Goal: Information Seeking & Learning: Learn about a topic

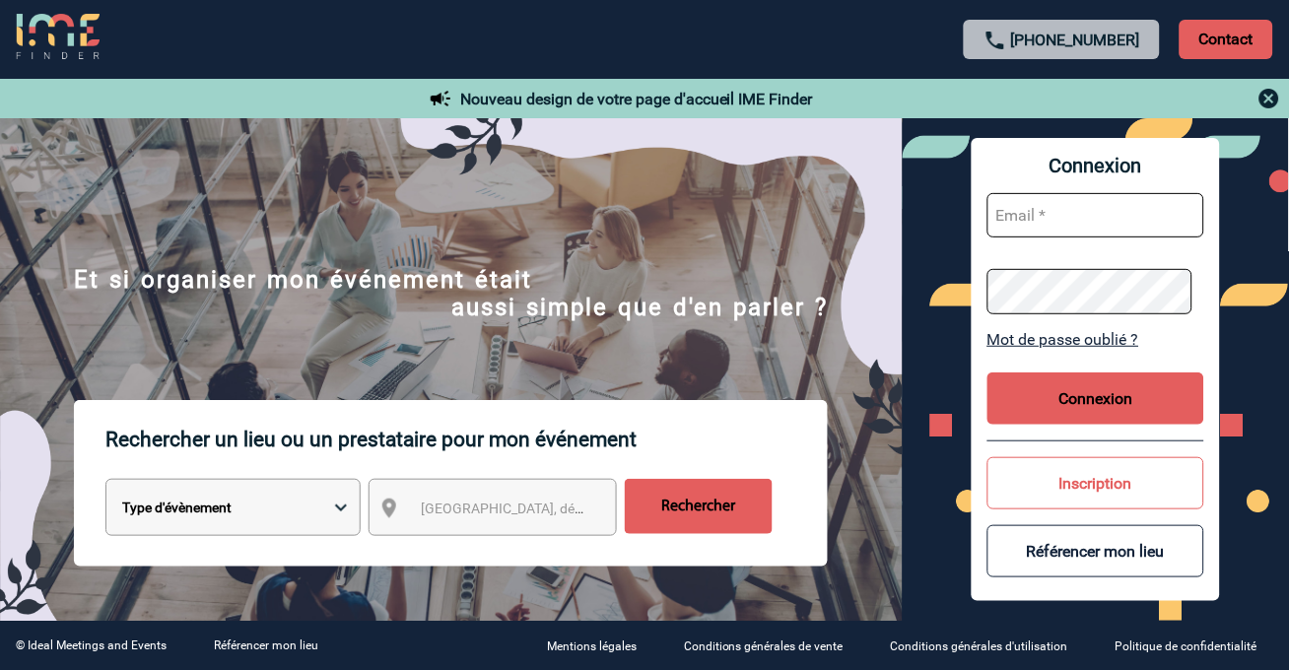
type input "[EMAIL_ADDRESS][DOMAIN_NAME]"
click at [1009, 380] on button "Connexion" at bounding box center [1096, 399] width 217 height 52
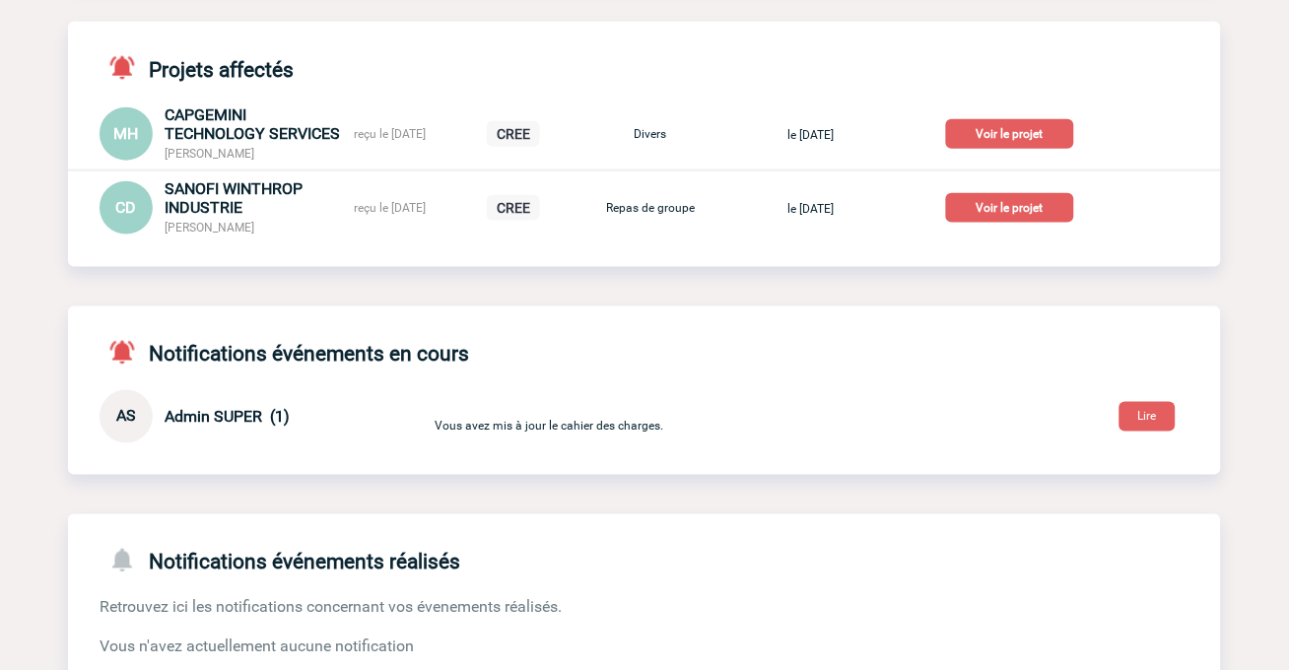
scroll to position [438, 0]
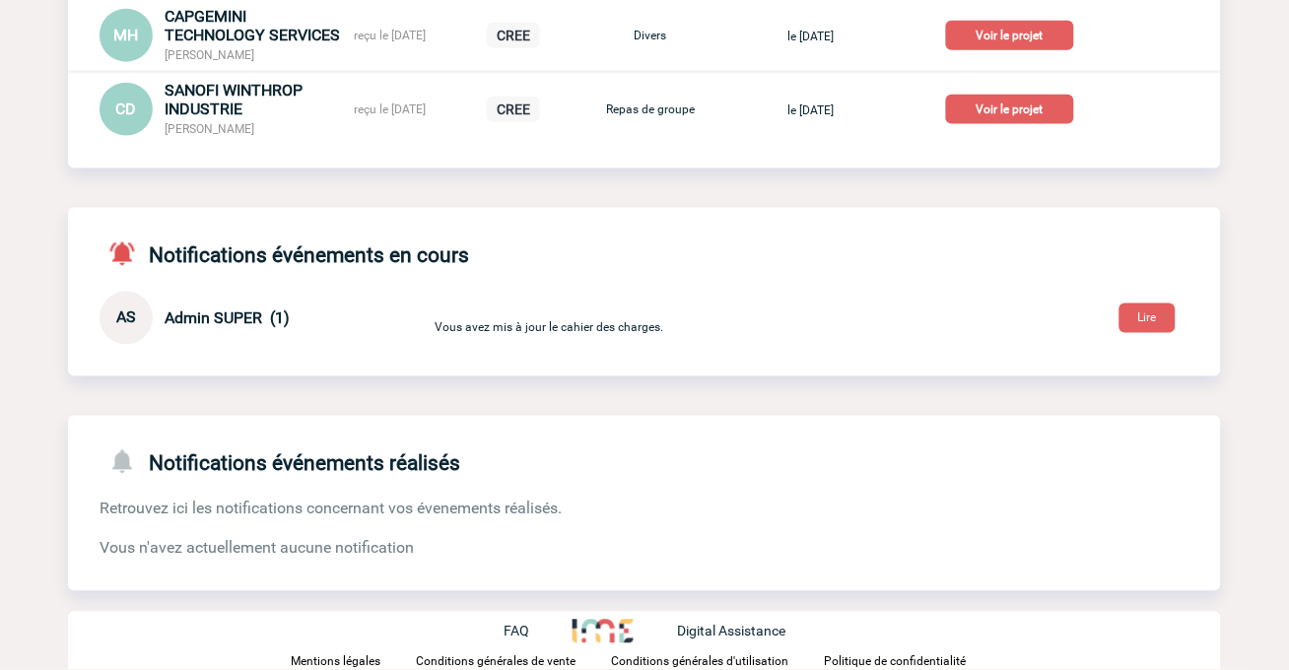
click at [1186, 312] on link "Lire" at bounding box center [1148, 317] width 88 height 19
click at [1170, 323] on button "Lire" at bounding box center [1148, 319] width 56 height 30
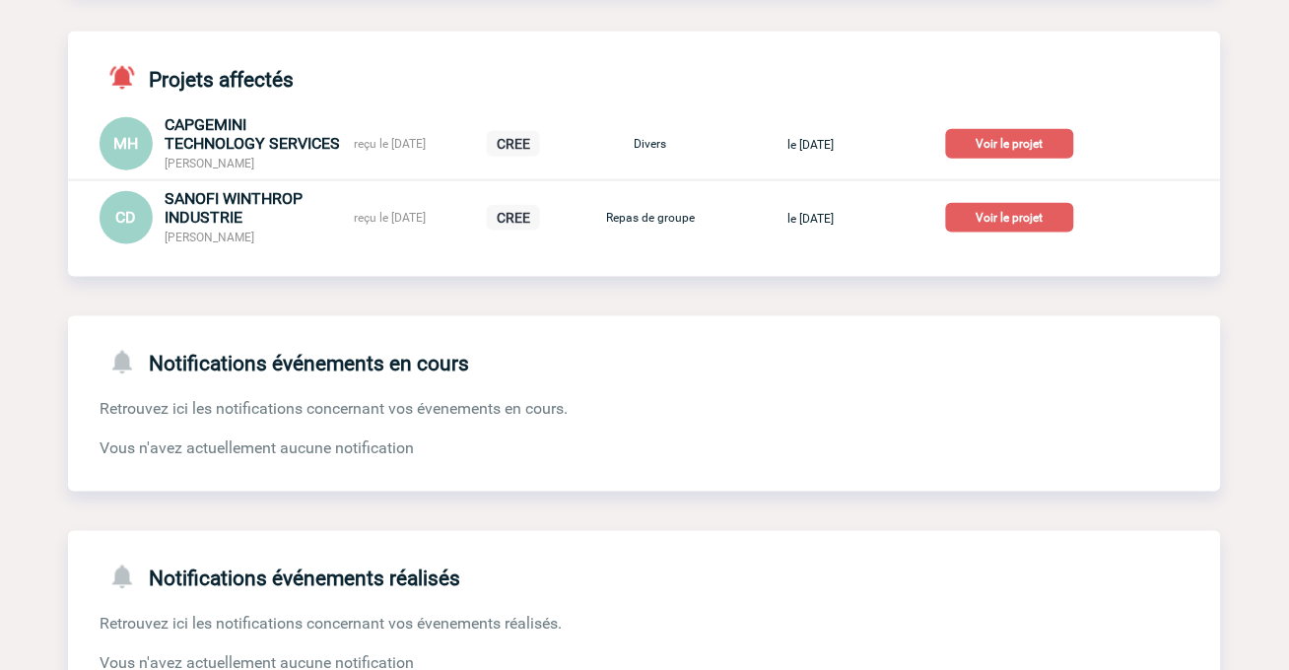
scroll to position [438, 0]
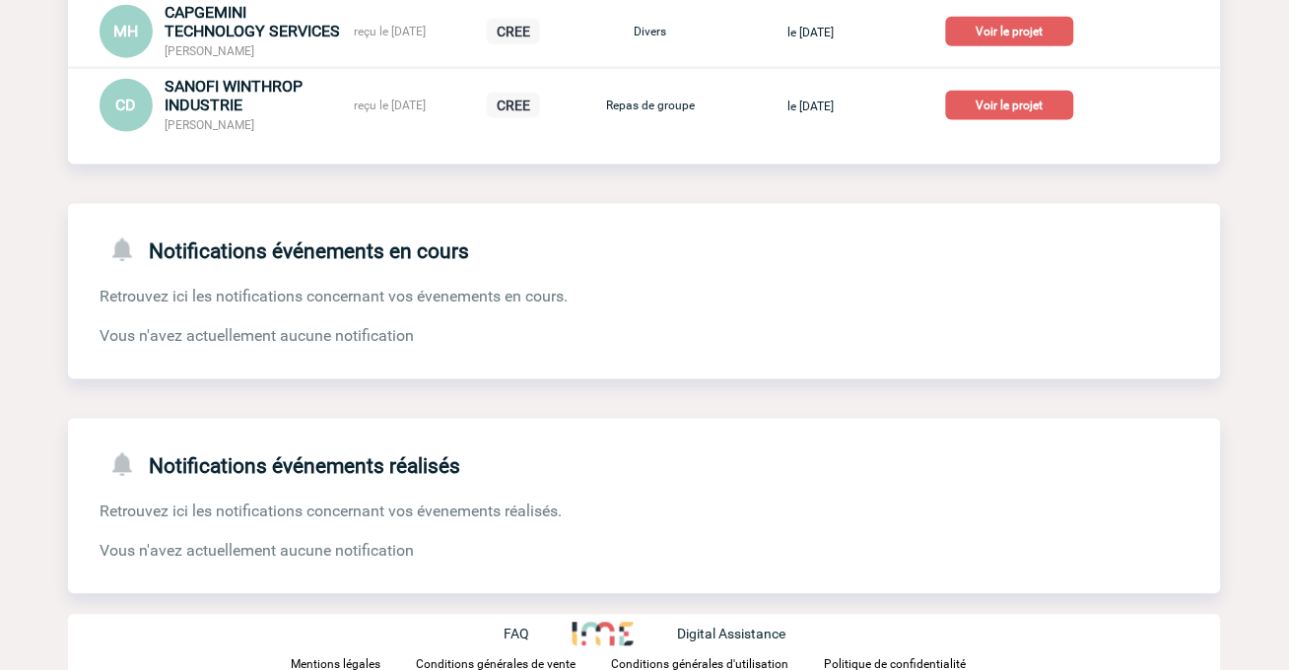
click at [1010, 104] on p "Voir le projet" at bounding box center [1010, 106] width 128 height 30
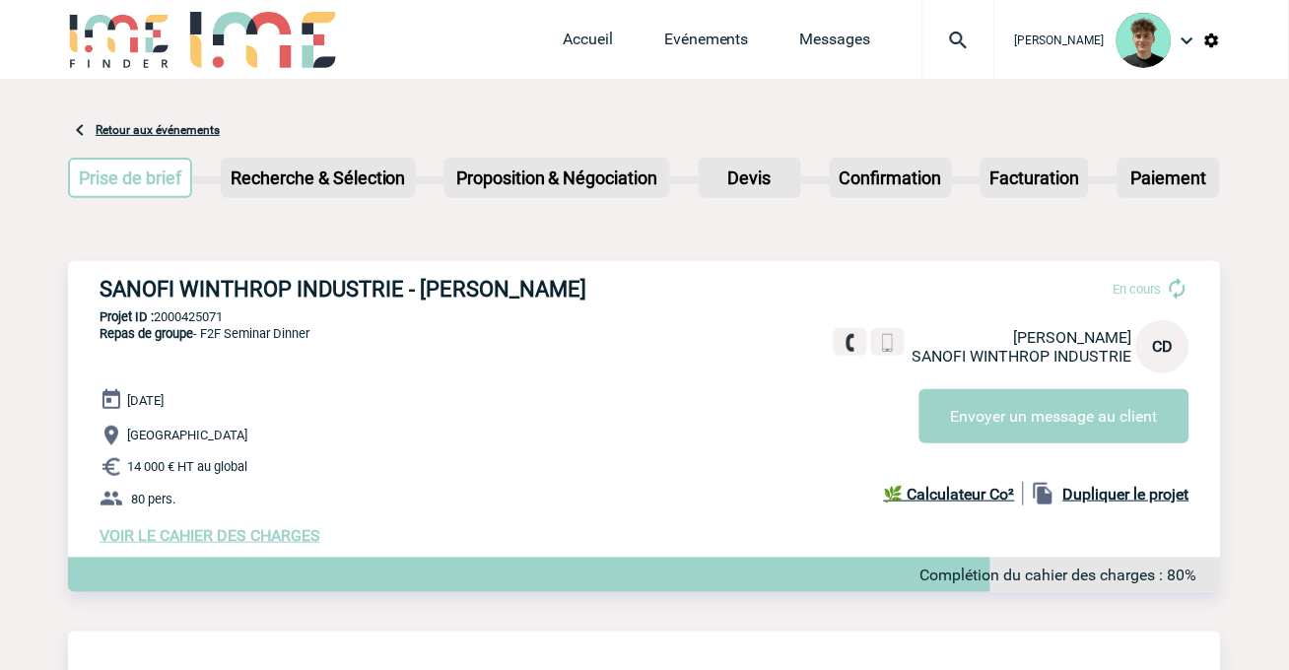
click at [249, 539] on span "VOIR LE CAHIER DES CHARGES" at bounding box center [210, 535] width 221 height 19
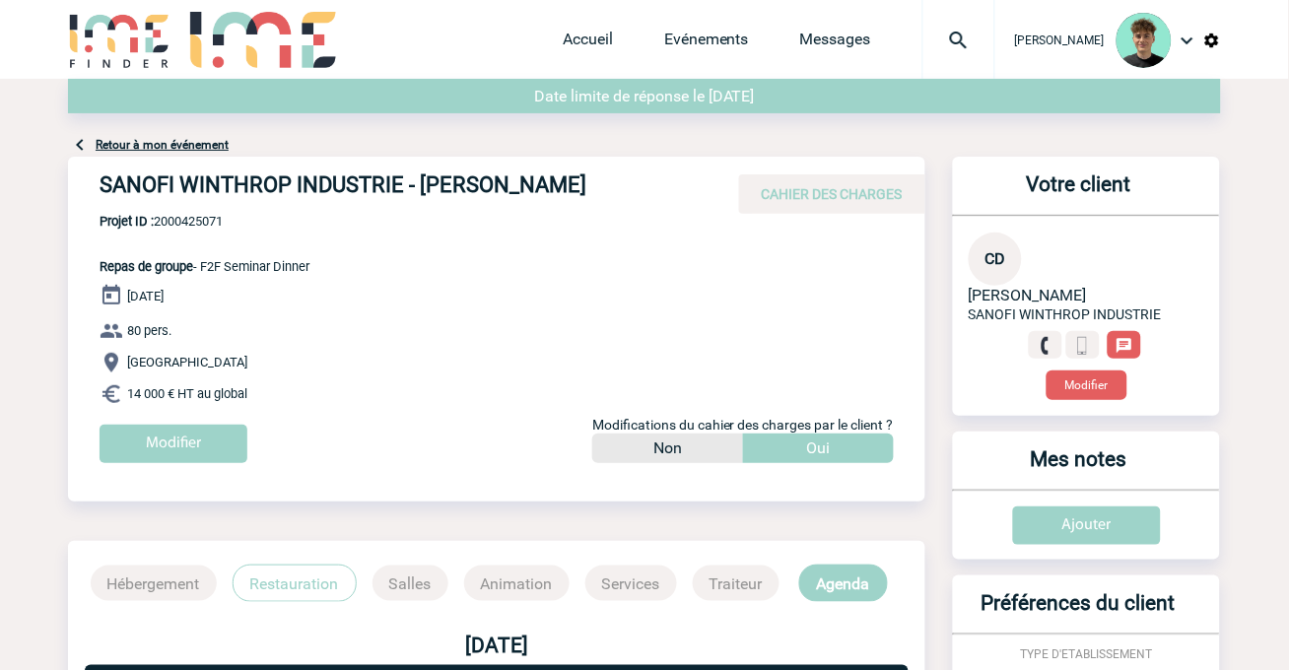
click at [448, 181] on h4 "SANOFI WINTHROP INDUSTRIE - [PERSON_NAME]" at bounding box center [395, 190] width 591 height 34
drag, startPoint x: 448, startPoint y: 181, endPoint x: 518, endPoint y: 190, distance: 71.5
click at [518, 190] on h4 "SANOFI WINTHROP INDUSTRIE - [PERSON_NAME]" at bounding box center [395, 190] width 591 height 34
copy h4 "[PERSON_NAME]"
drag, startPoint x: 417, startPoint y: 338, endPoint x: 477, endPoint y: 253, distance: 103.9
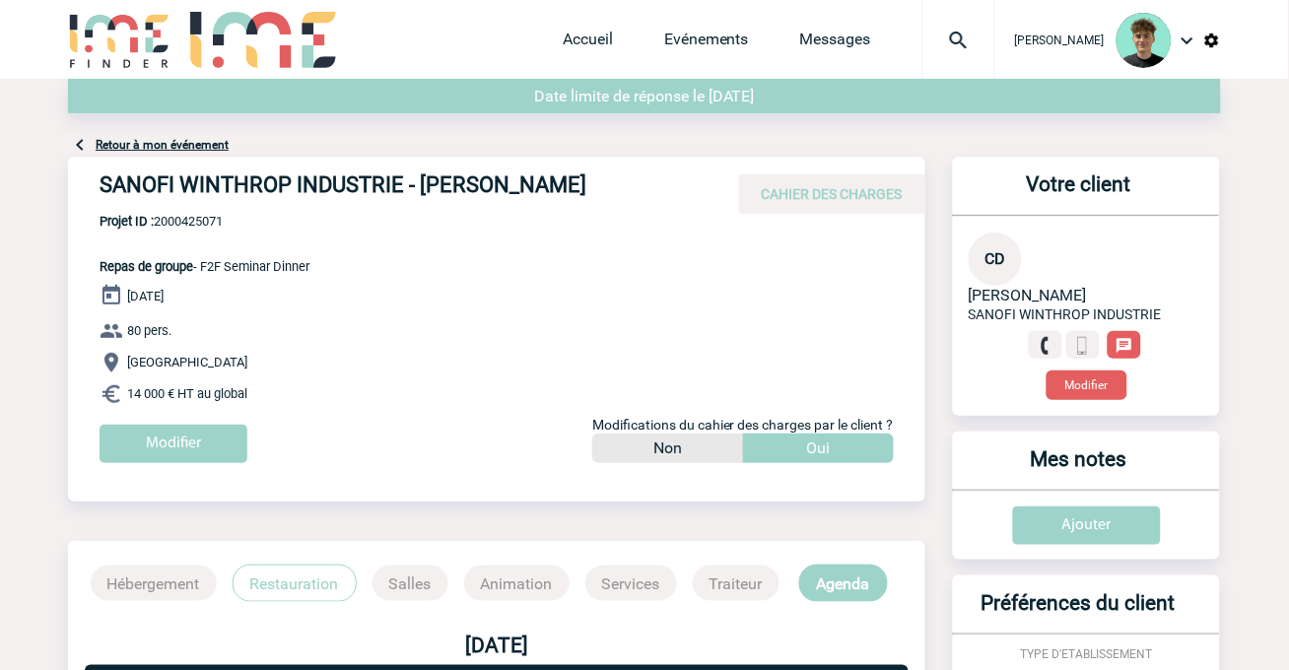
click at [427, 328] on p "80 pers." at bounding box center [513, 331] width 826 height 24
click at [442, 161] on div "SANOFI WINTHROP INDUSTRIE - Céline DUFRESNE CAHIER DES CHARGES" at bounding box center [497, 185] width 858 height 57
click at [478, 199] on h4 "SANOFI WINTHROP INDUSTRIE - Céline DUFRESNE" at bounding box center [395, 190] width 591 height 34
drag, startPoint x: 478, startPoint y: 199, endPoint x: 552, endPoint y: 185, distance: 75.2
click at [552, 185] on h4 "SANOFI WINTHROP INDUSTRIE - Céline DUFRESNE" at bounding box center [395, 190] width 591 height 34
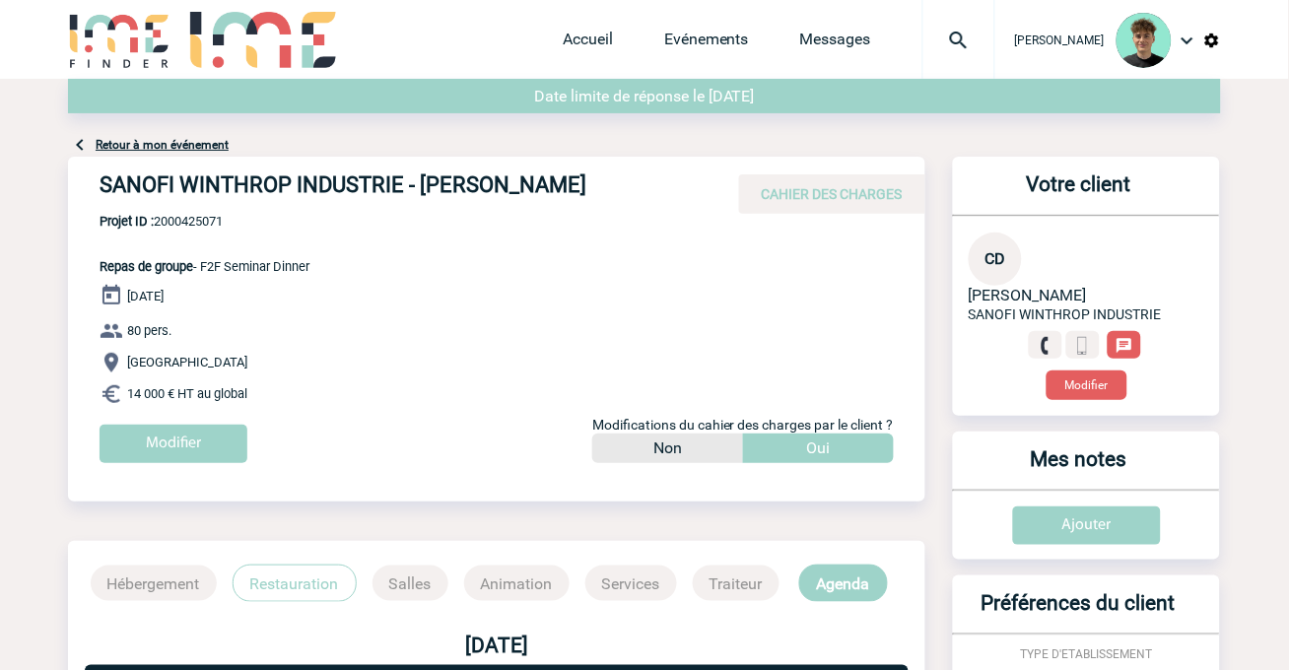
click at [540, 187] on h4 "SANOFI WINTHROP INDUSTRIE - Céline DUFRESNE" at bounding box center [395, 190] width 591 height 34
drag, startPoint x: 540, startPoint y: 187, endPoint x: 467, endPoint y: 181, distance: 73.2
click at [467, 181] on h4 "SANOFI WINTHROP INDUSTRIE - Céline DUFRESNE" at bounding box center [395, 190] width 591 height 34
click at [154, 190] on h4 "SANOFI WINTHROP INDUSTRIE - Céline DUFRESNE" at bounding box center [395, 190] width 591 height 34
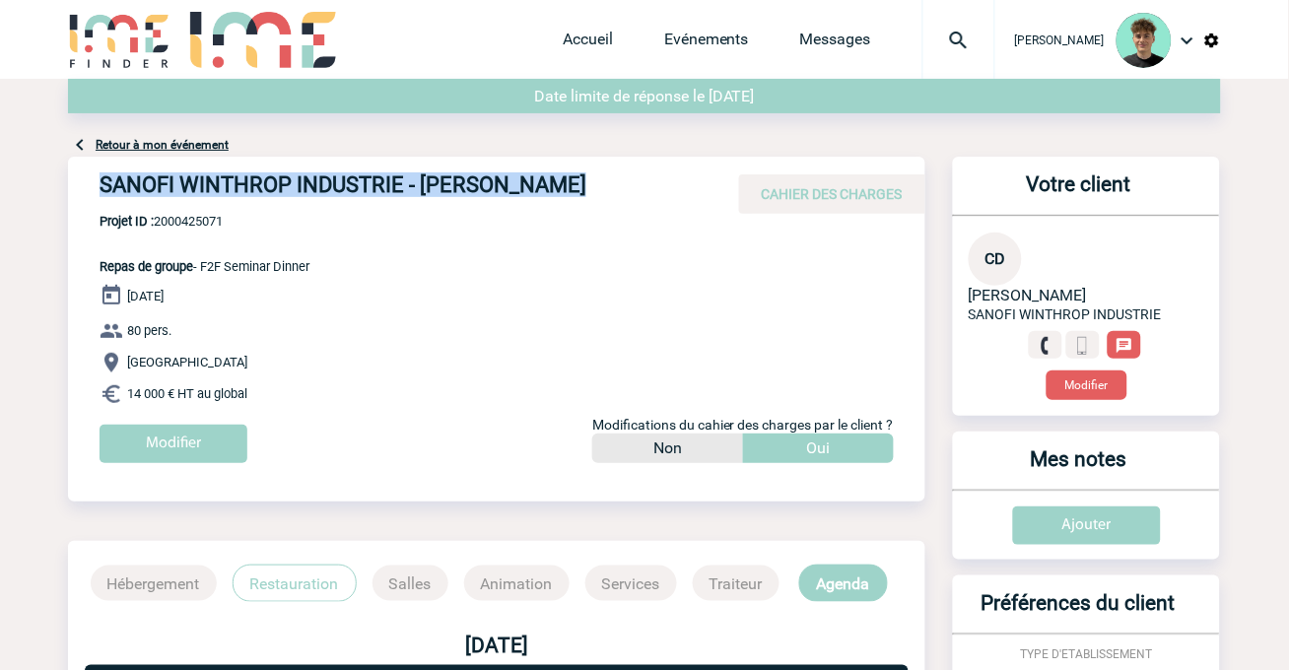
drag, startPoint x: 154, startPoint y: 190, endPoint x: 618, endPoint y: 164, distance: 465.0
click at [618, 164] on div "SANOFI WINTHROP INDUSTRIE - Céline DUFRESNE CAHIER DES CHARGES" at bounding box center [497, 185] width 858 height 57
copy div "SANOFI WINTHROP INDUSTRIE - Céline DUFRESNE"
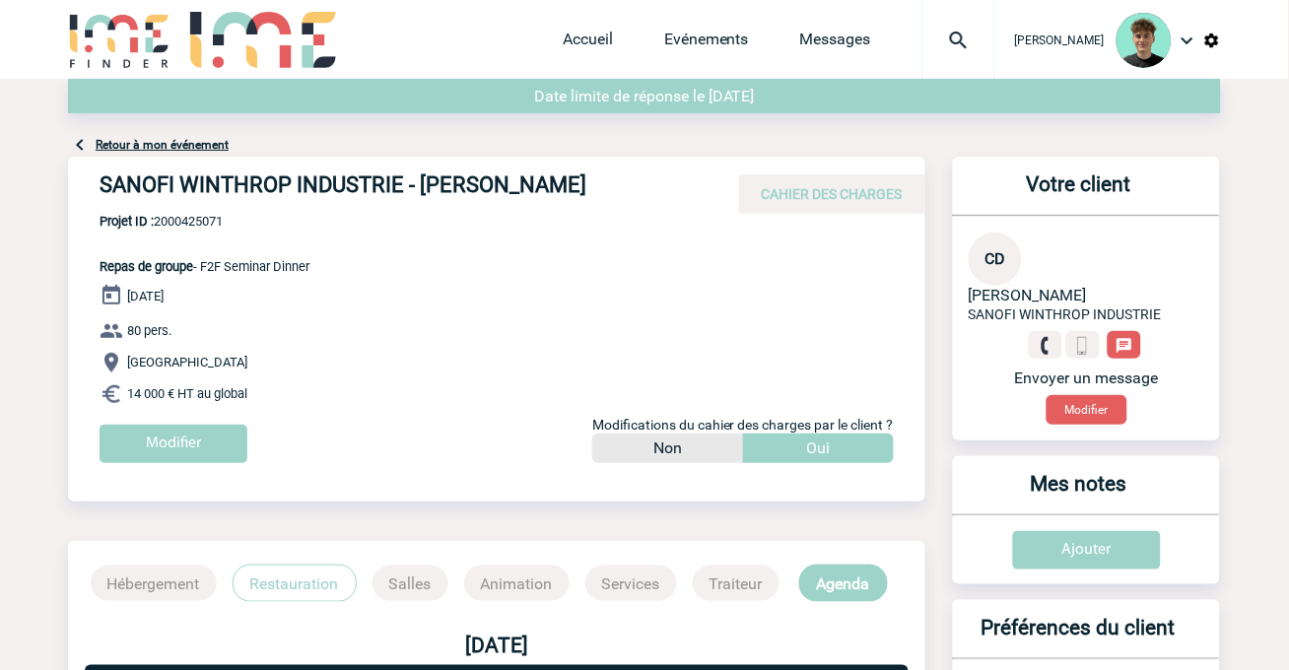
click at [195, 218] on span "Projet ID : 2000425071" at bounding box center [205, 221] width 210 height 15
copy span "2000425071"
click at [626, 386] on p "14 000 € HT au global" at bounding box center [513, 394] width 826 height 24
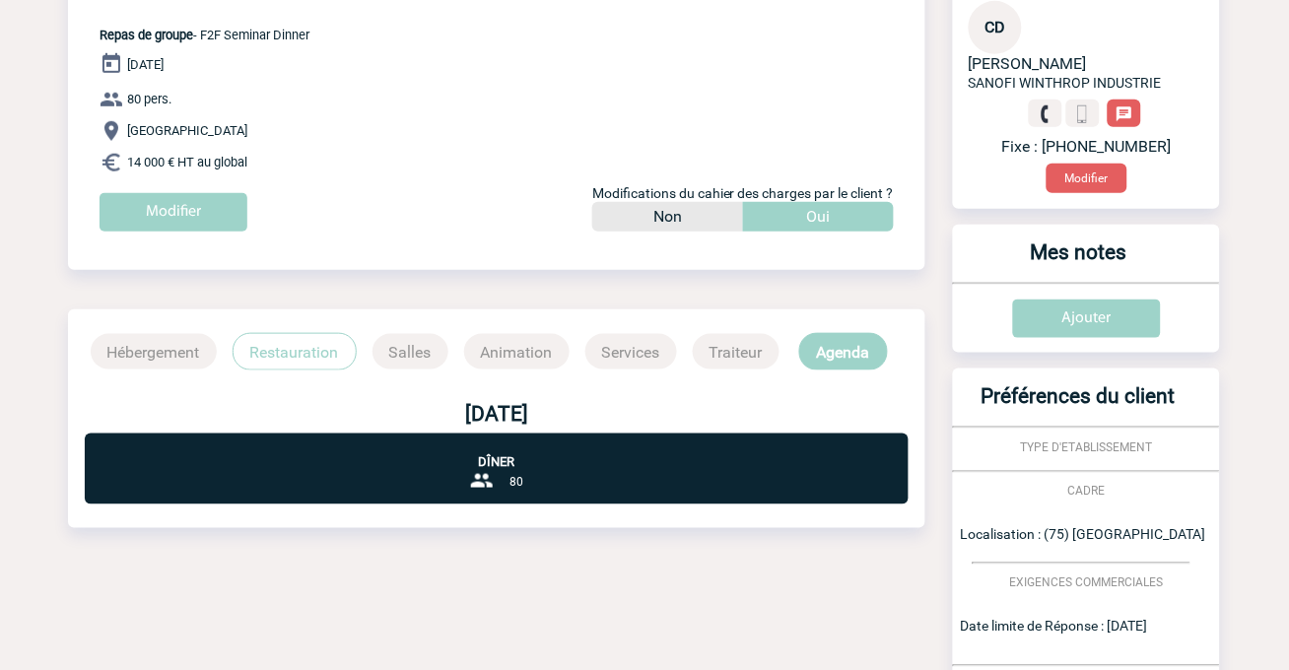
scroll to position [787, 0]
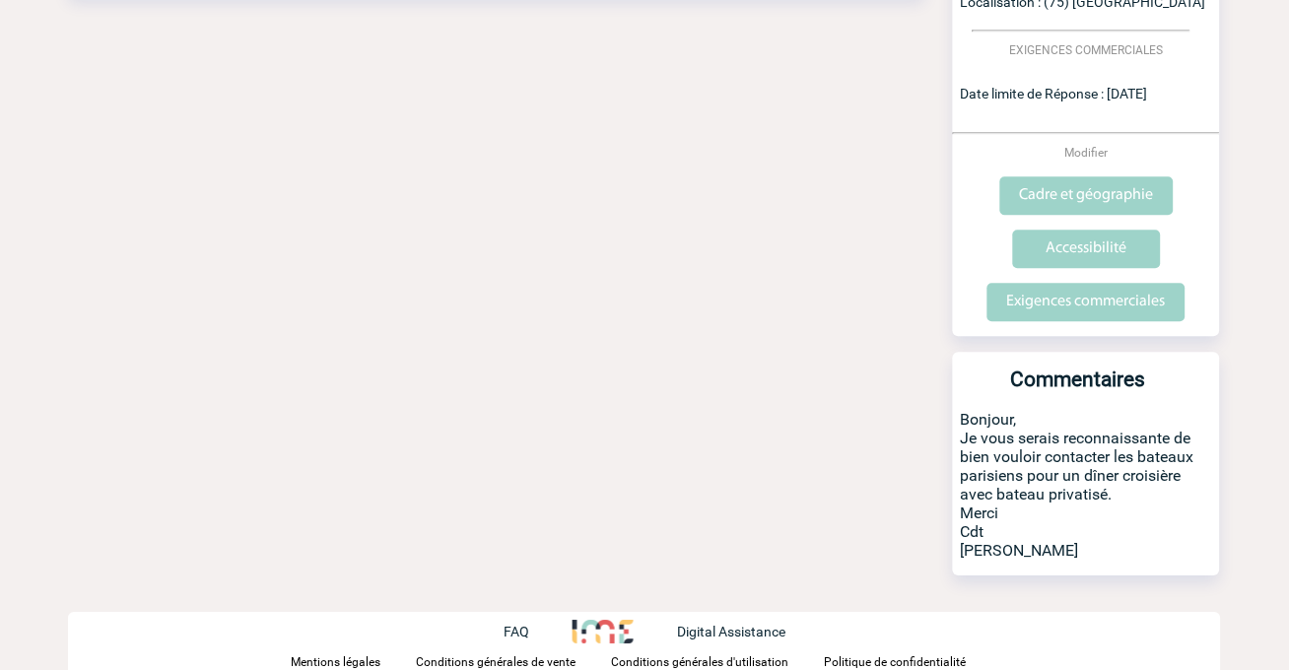
drag, startPoint x: 960, startPoint y: 428, endPoint x: 1168, endPoint y: 483, distance: 215.2
click at [1168, 483] on p "Bonjour, Je vous serais reconnaissante de bien vouloir contacter les bateaux pa…" at bounding box center [1086, 493] width 267 height 166
copy p "Je vous serais reconnaissante de bien vouloir contacter les bateaux parisiens p…"
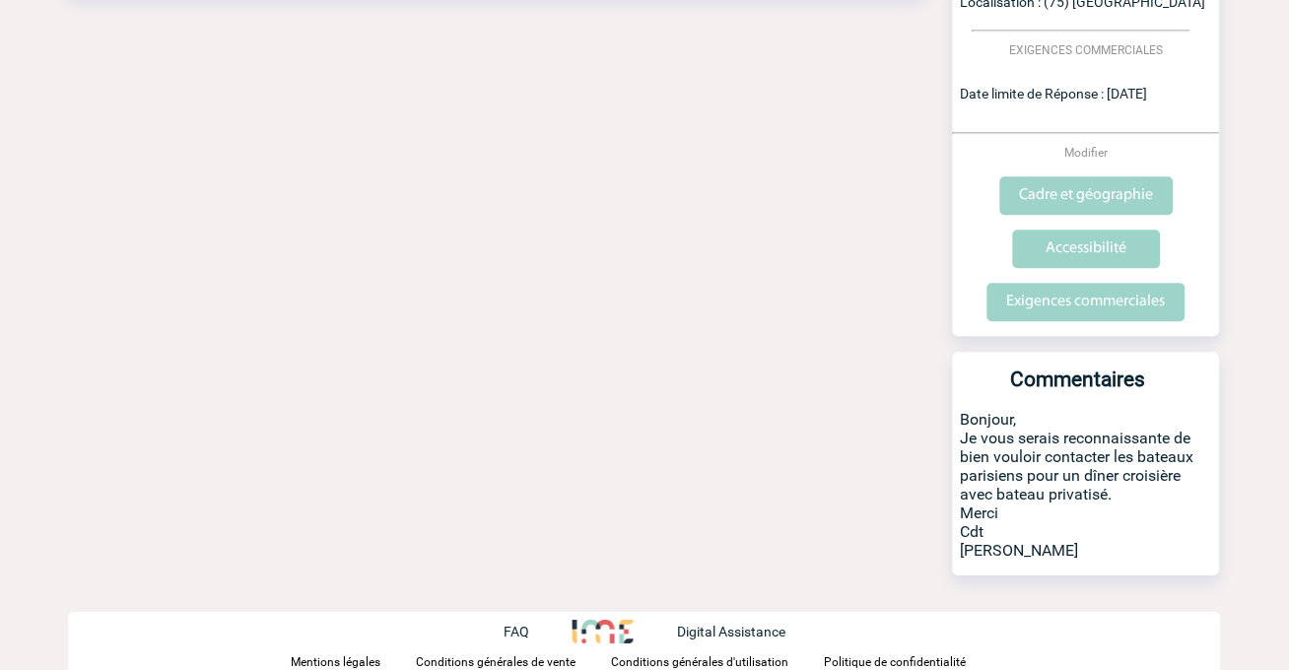
drag, startPoint x: 455, startPoint y: 321, endPoint x: 612, endPoint y: 160, distance: 225.2
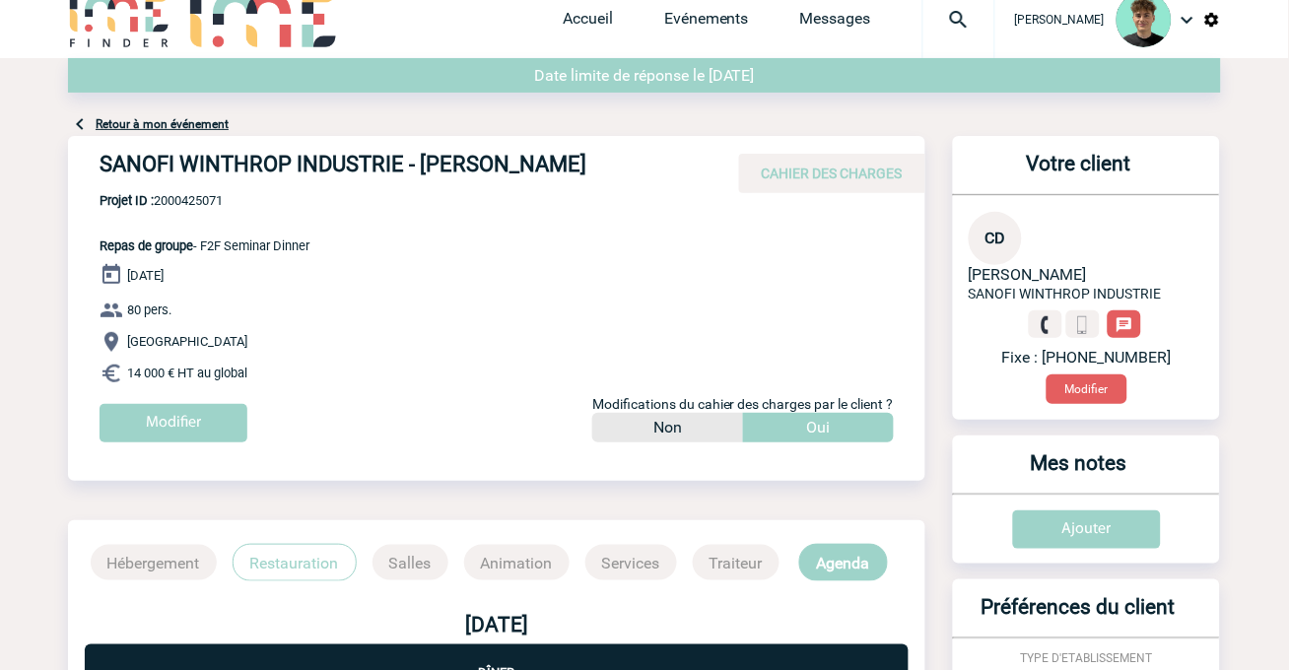
scroll to position [0, 0]
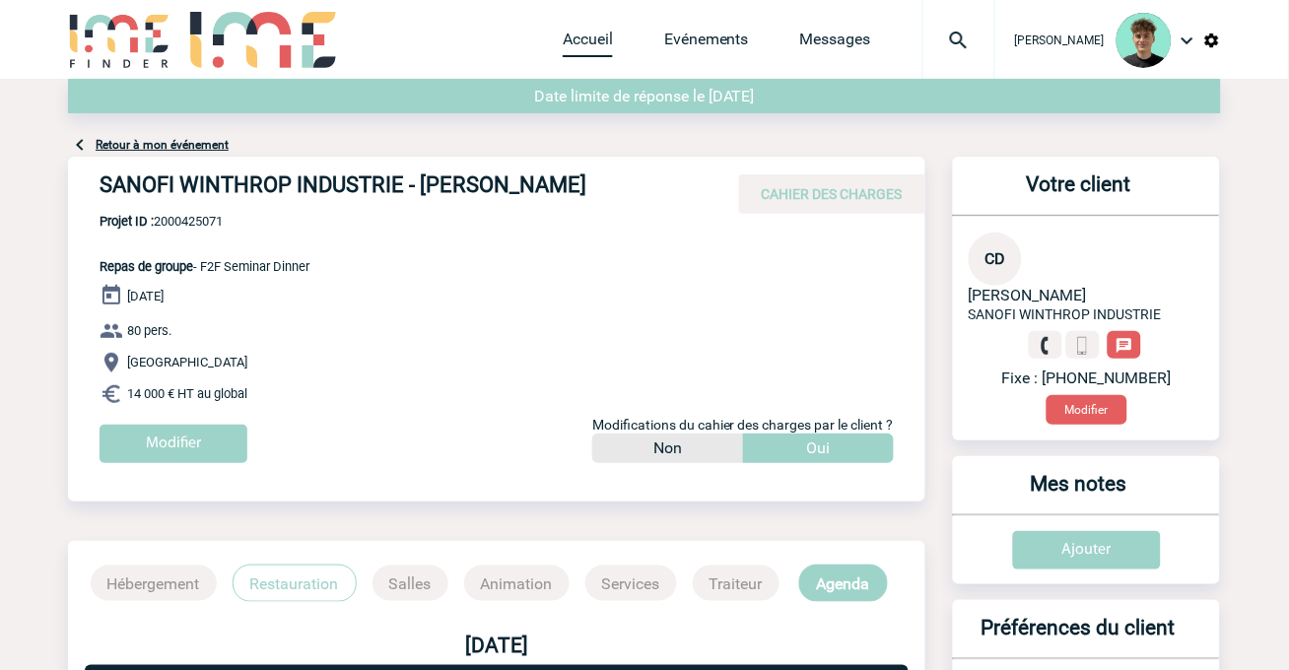
click at [603, 30] on div "Accueil Evénements Messages Projet, client Projet, client" at bounding box center [779, 39] width 433 height 79
click at [602, 85] on div "Date limite de réponse le 04-08-2025" at bounding box center [644, 96] width 1153 height 35
click at [613, 31] on link "Accueil" at bounding box center [588, 44] width 50 height 28
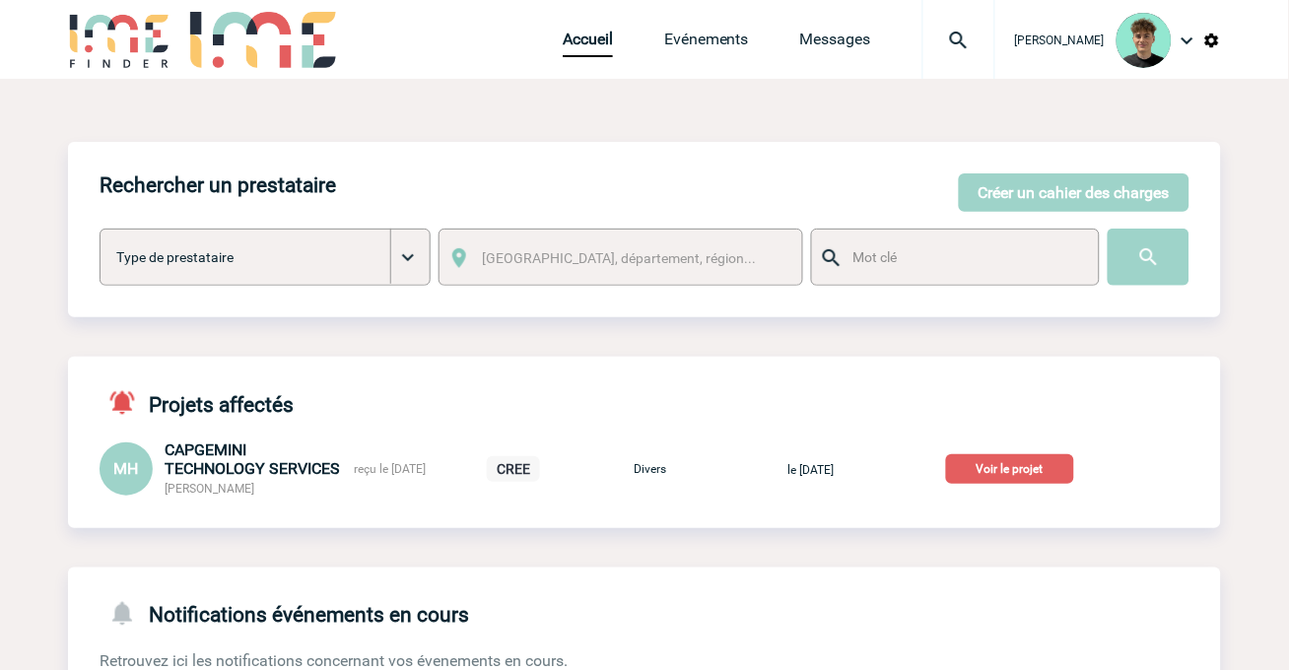
click at [1074, 476] on p "Voir le projet" at bounding box center [1010, 469] width 128 height 30
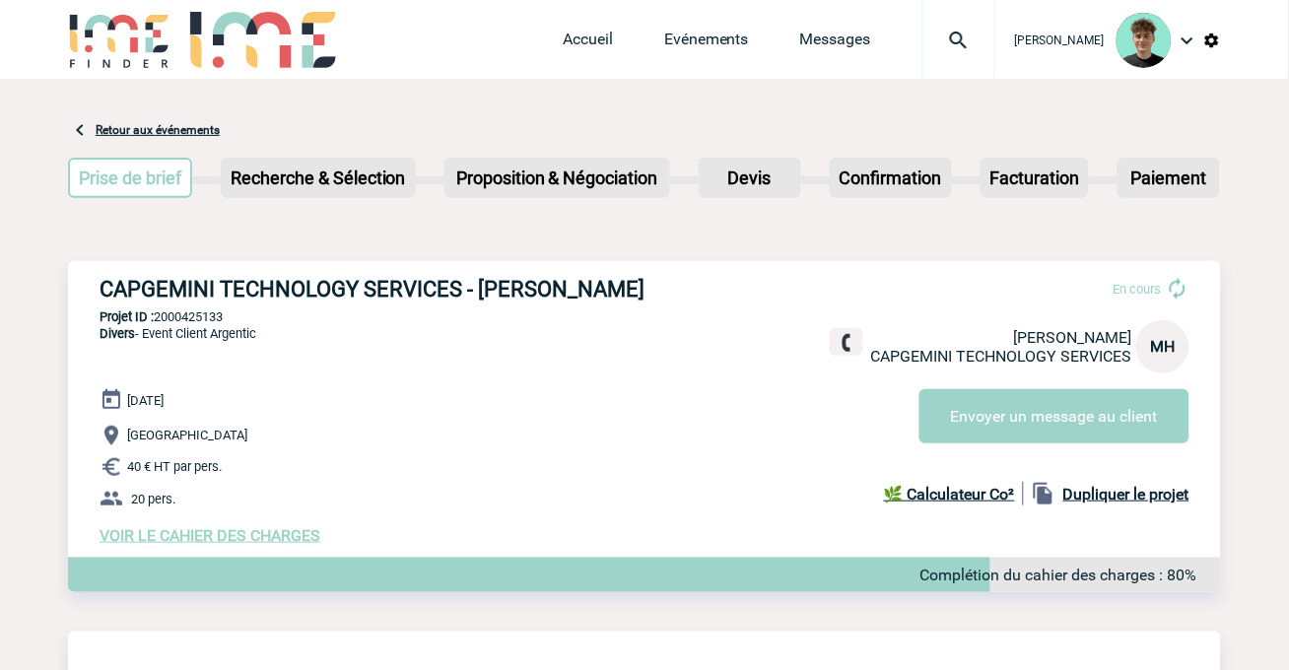
click at [139, 282] on h3 "CAPGEMINI TECHNOLOGY SERVICES - [PERSON_NAME]" at bounding box center [395, 289] width 591 height 25
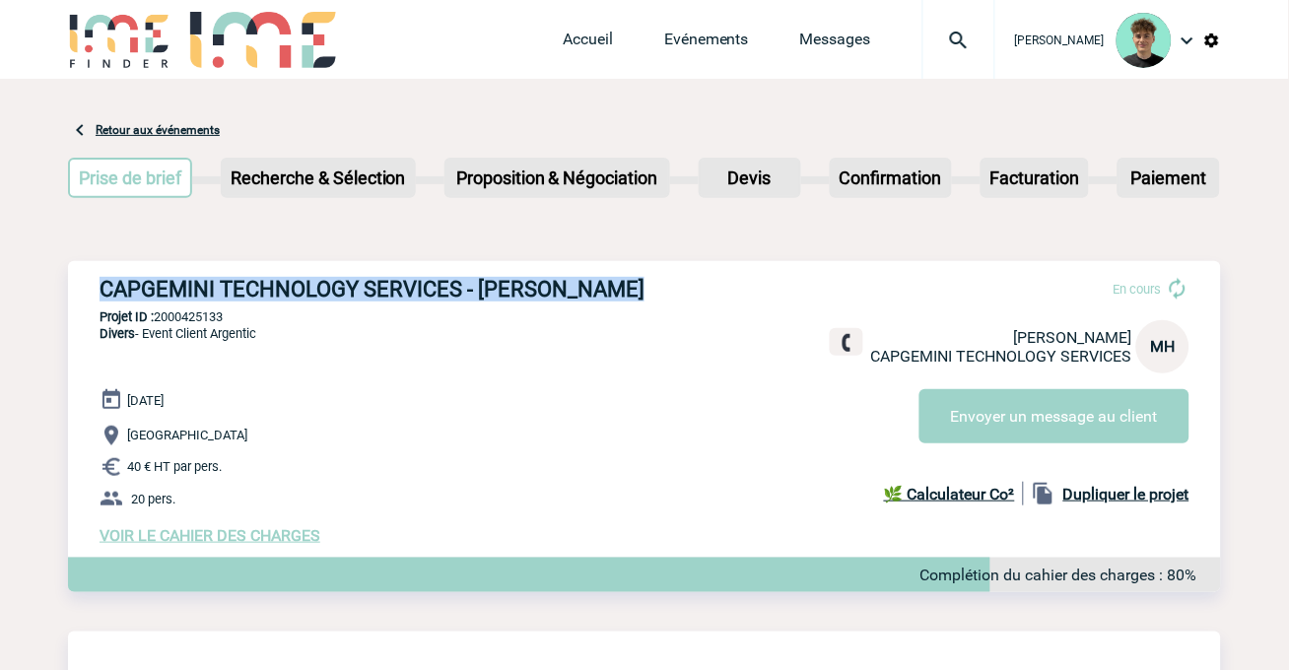
drag, startPoint x: 139, startPoint y: 282, endPoint x: 253, endPoint y: 308, distance: 117.2
click at [253, 302] on h3 "CAPGEMINI TECHNOLOGY SERVICES - [PERSON_NAME]" at bounding box center [395, 289] width 591 height 25
copy div "CAPGEMINI TECHNOLOGY SERVICES - [PERSON_NAME]"
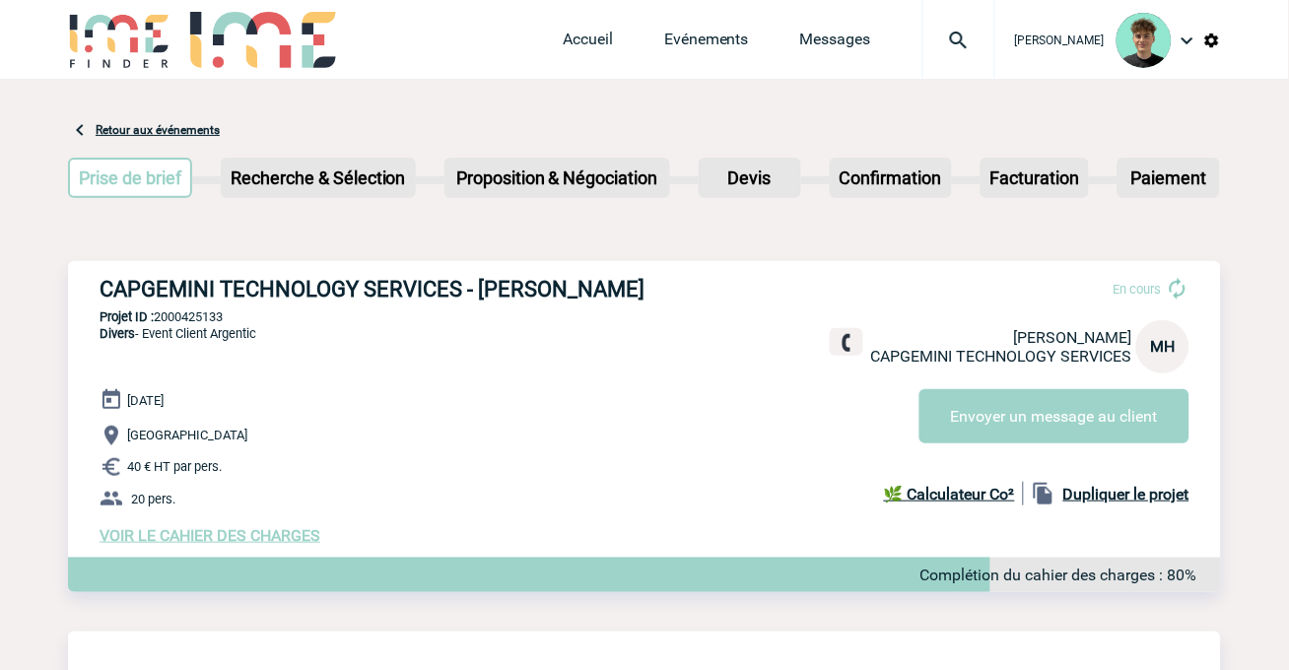
click at [178, 330] on div "CAPGEMINI TECHNOLOGY SERVICES - Marie Claude HESNARD En cours Marie Claude HESN…" at bounding box center [644, 411] width 1153 height 300
drag, startPoint x: 178, startPoint y: 330, endPoint x: 183, endPoint y: 339, distance: 10.1
click at [178, 331] on div "CAPGEMINI TECHNOLOGY SERVICES - Marie Claude HESNARD En cours Marie Claude HESN…" at bounding box center [644, 411] width 1153 height 300
copy p "2000425133"
click at [528, 453] on div "02 Octobre 2025 Strasbourg 40 € HT par pers. 20 pers. VOIR LE CAHIER DES CHARGE…" at bounding box center [661, 466] width 1122 height 157
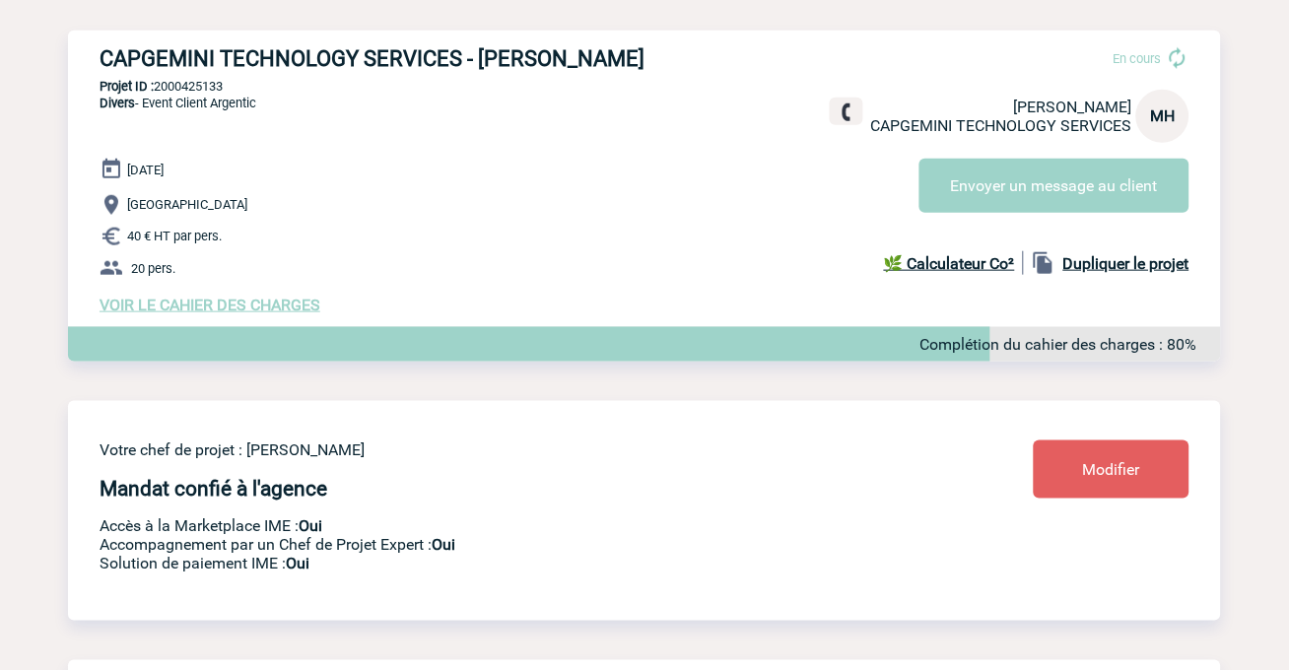
scroll to position [109, 0]
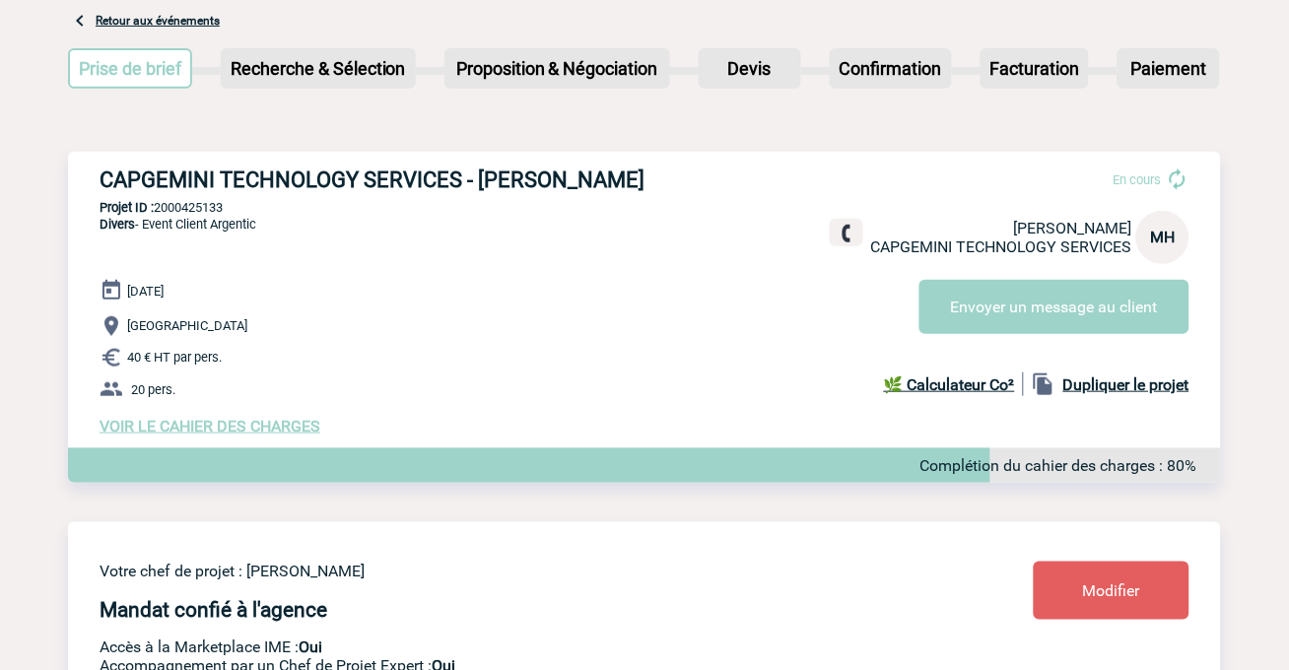
click at [205, 436] on span "VOIR LE CAHIER DES CHARGES" at bounding box center [210, 426] width 221 height 19
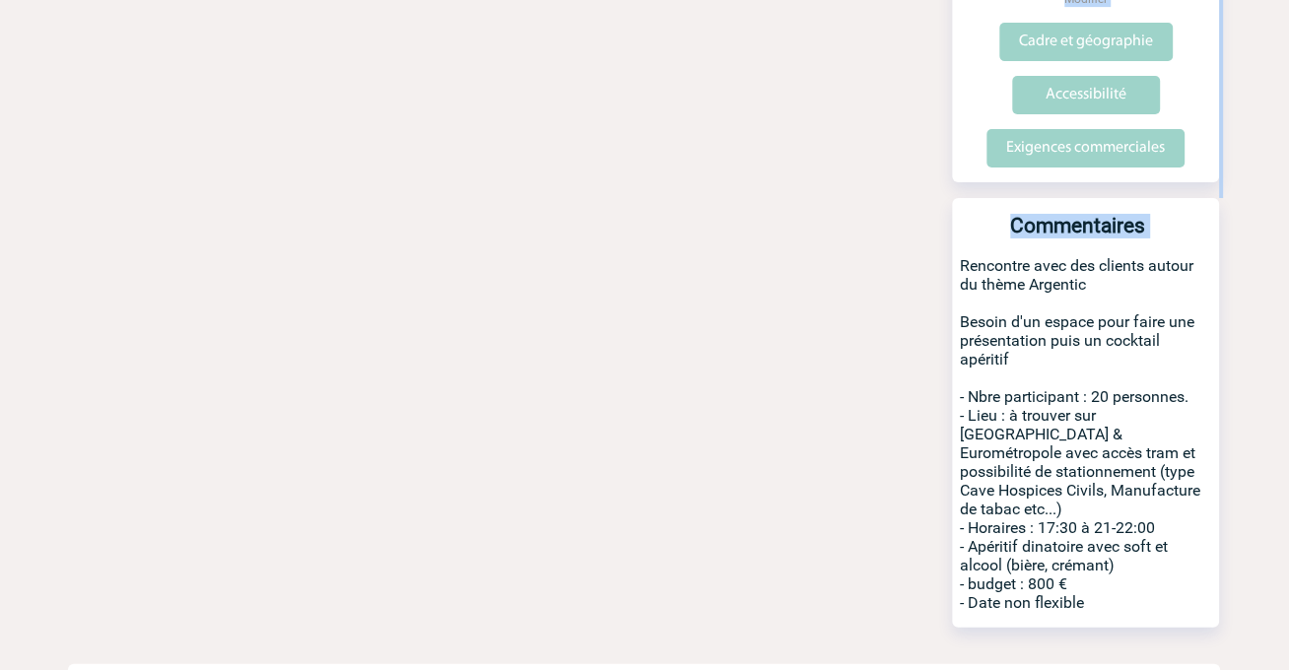
scroll to position [1321, 0]
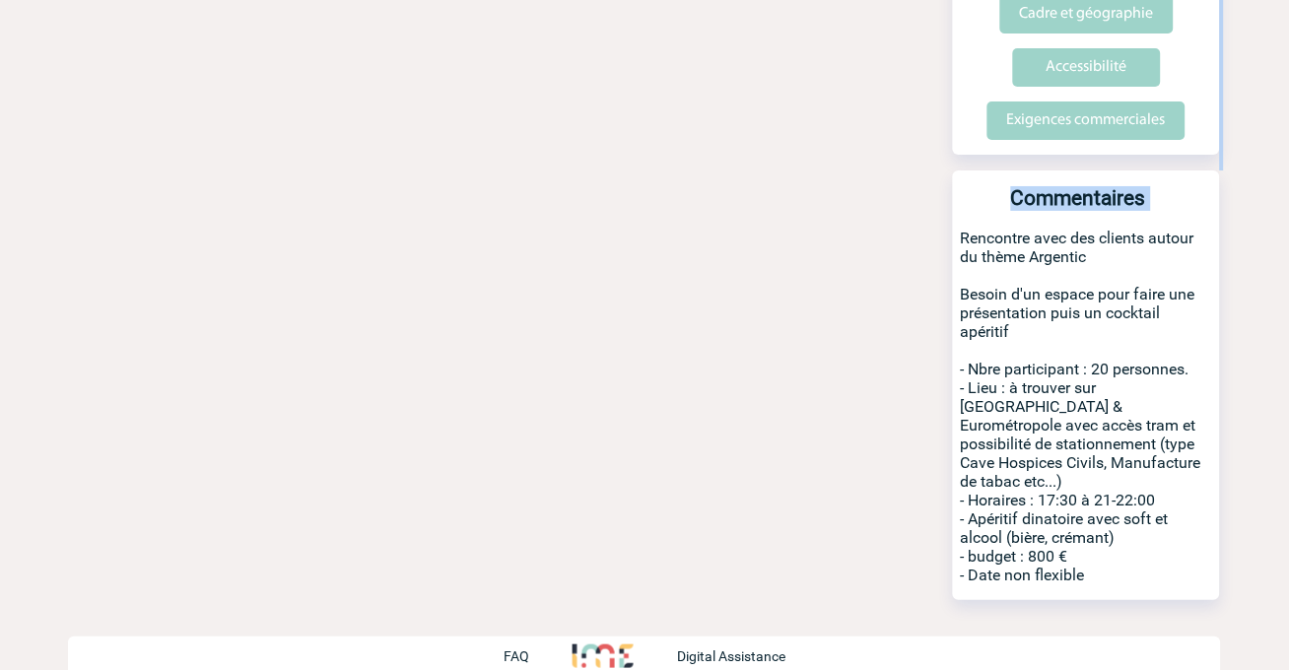
drag, startPoint x: 957, startPoint y: 330, endPoint x: 1148, endPoint y: 549, distance: 290.6
click at [1148, 549] on p "Rencontre avec des clients autour du thème Argentic Besoin d'un espace pour fai…" at bounding box center [1086, 415] width 267 height 372
copy p "Rencontre avec des clients autour du thème Argentic Besoin d'un espace pour fai…"
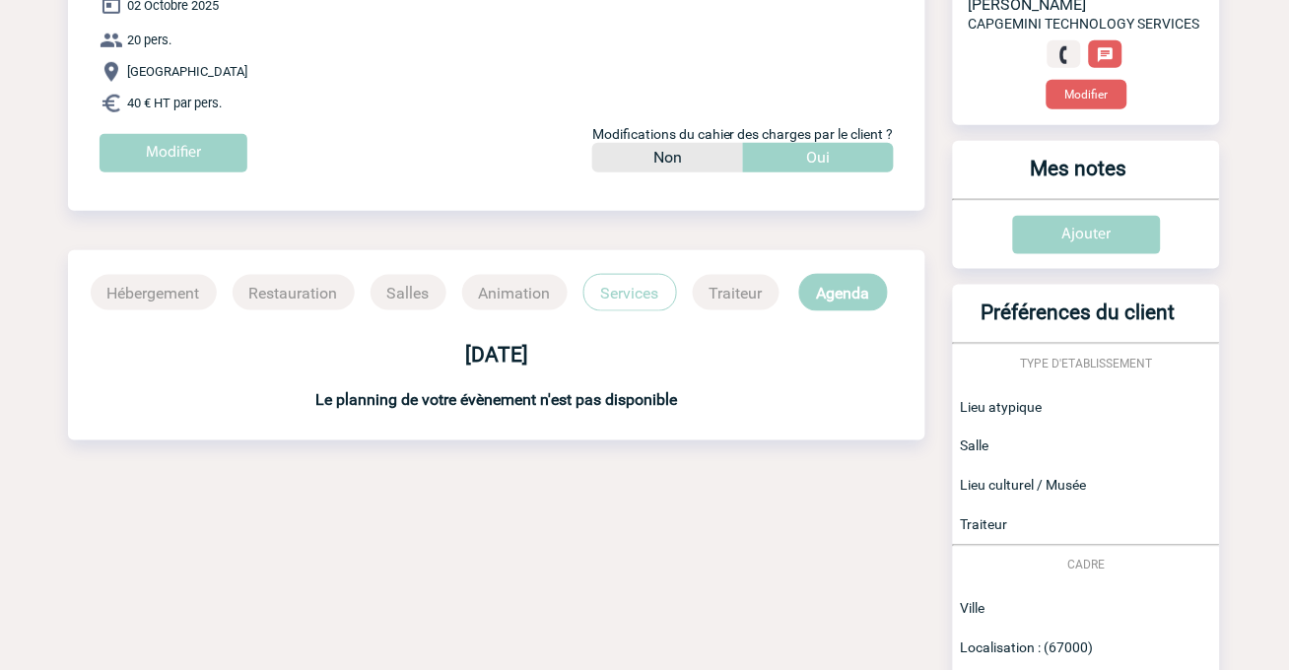
scroll to position [0, 0]
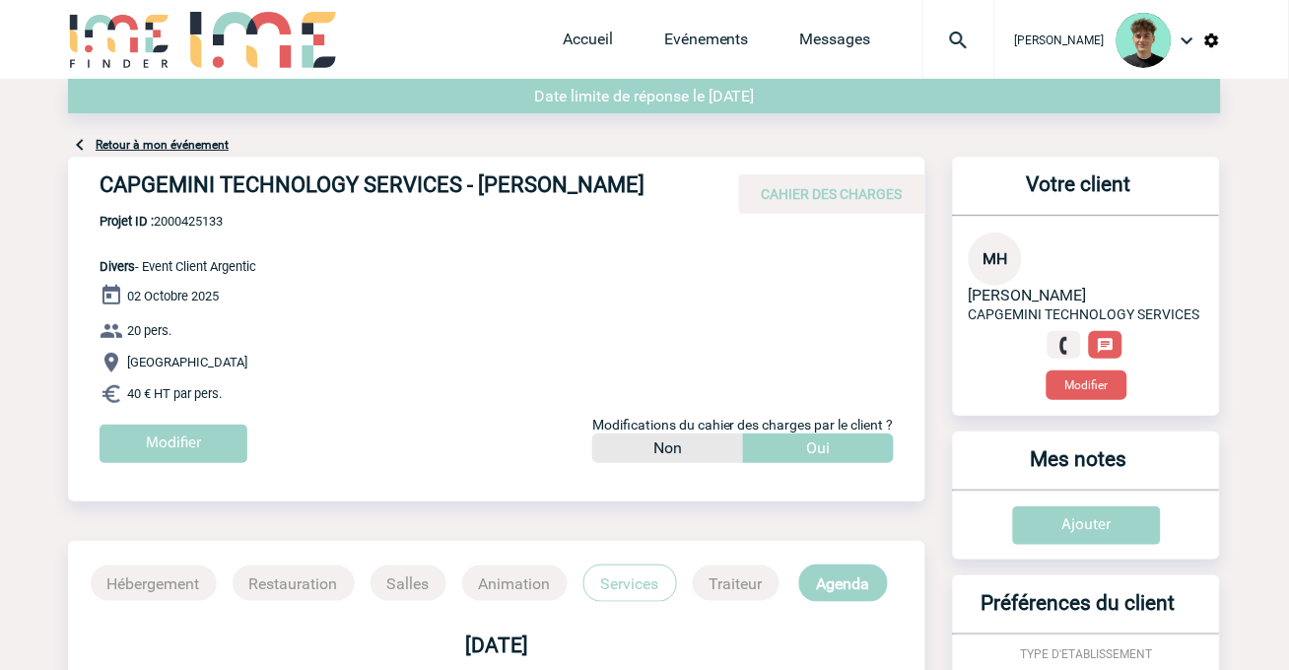
click at [503, 183] on h4 "CAPGEMINI TECHNOLOGY SERVICES - [PERSON_NAME]" at bounding box center [395, 190] width 591 height 34
drag, startPoint x: 503, startPoint y: 183, endPoint x: 195, endPoint y: 220, distance: 309.7
click at [195, 206] on h4 "CAPGEMINI TECHNOLOGY SERVICES - [PERSON_NAME]" at bounding box center [395, 190] width 591 height 34
copy div "[PERSON_NAME]"
